Goal: Register for event/course

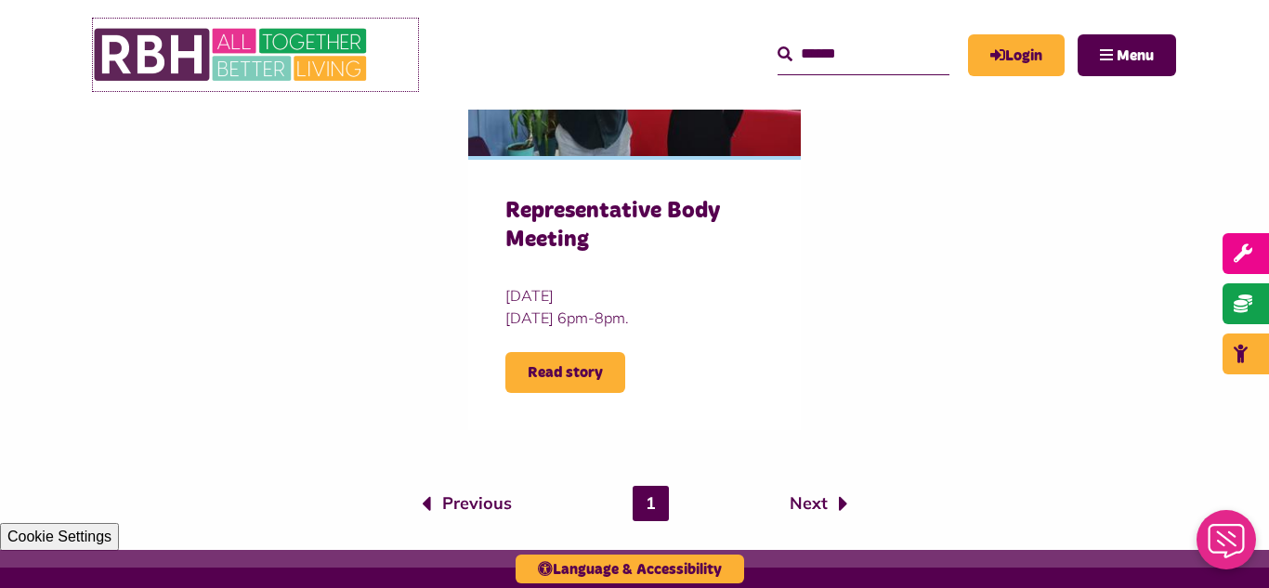
click at [203, 48] on img at bounding box center [232, 55] width 279 height 72
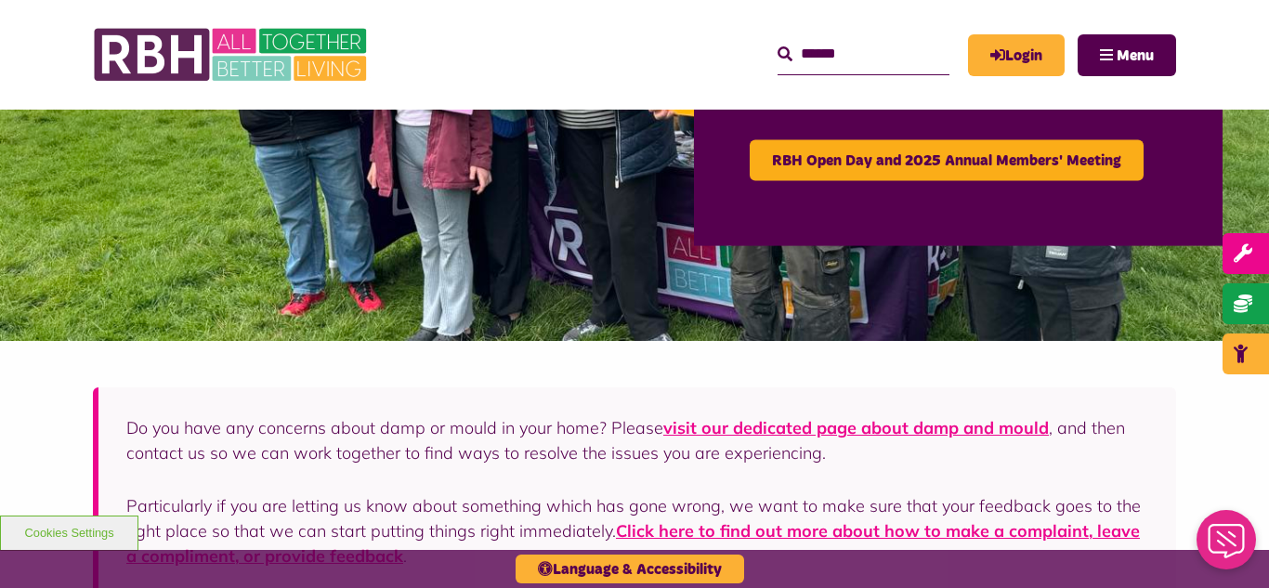
scroll to position [223, 0]
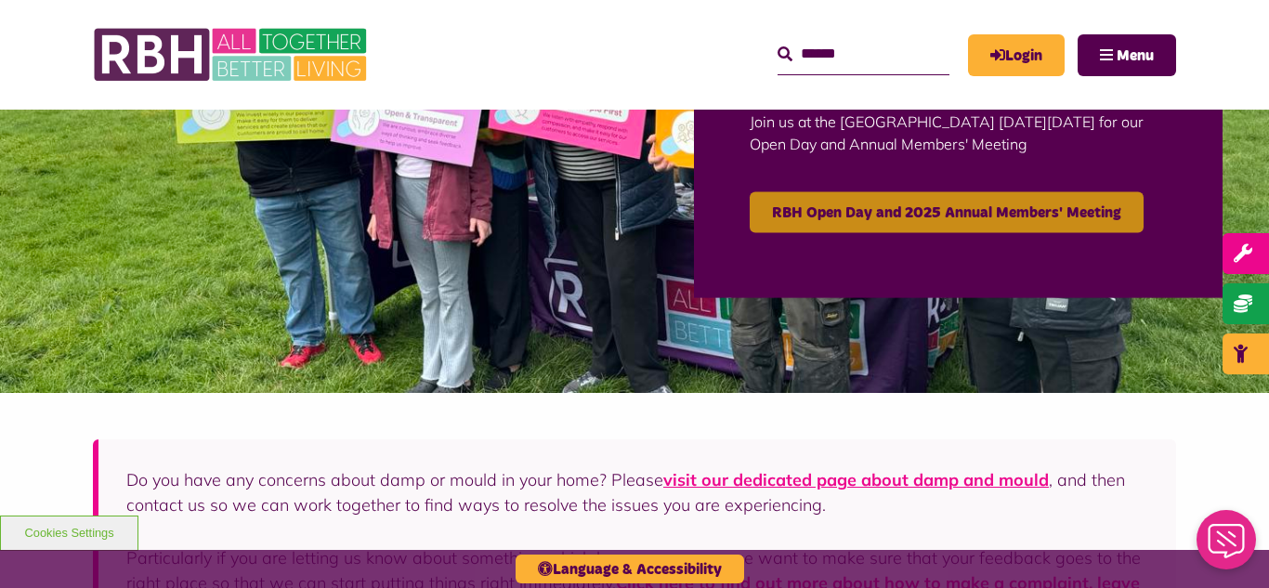
click at [873, 212] on link "RBH Open Day and 2025 Annual Members' Meeting" at bounding box center [947, 211] width 394 height 41
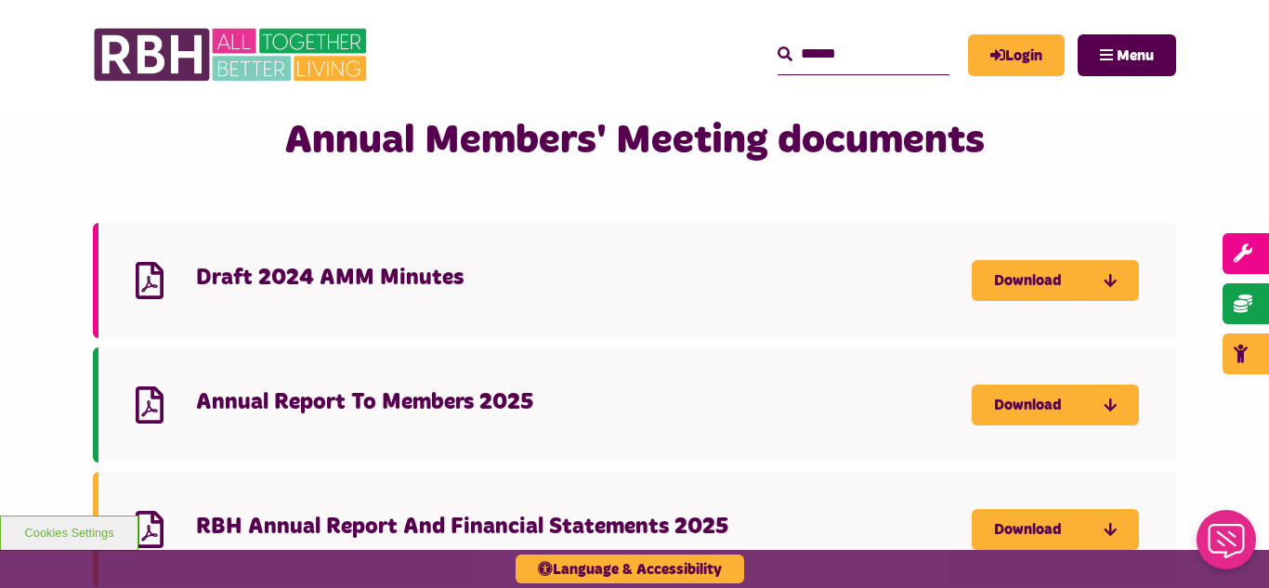
scroll to position [1635, 0]
